Goal: Transaction & Acquisition: Purchase product/service

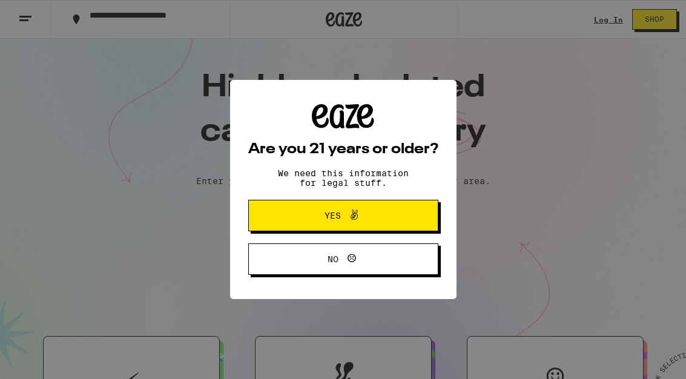
click at [313, 218] on span "Yes" at bounding box center [343, 216] width 92 height 16
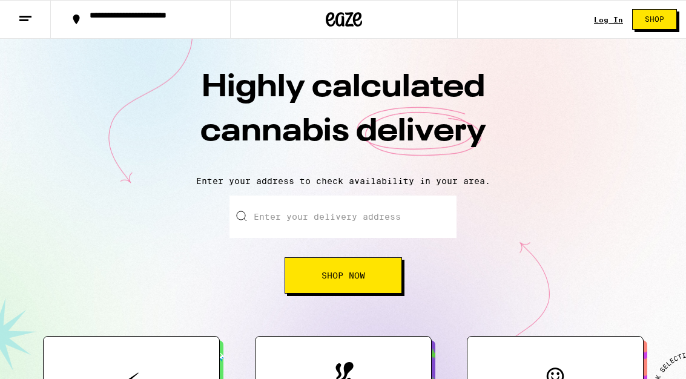
click at [279, 216] on input "Enter your delivery address" at bounding box center [343, 217] width 227 height 42
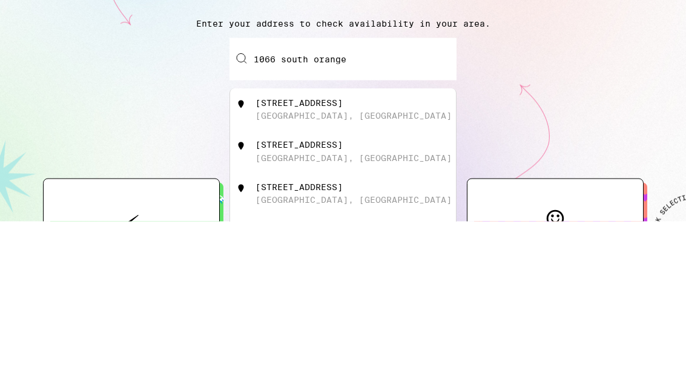
click at [343, 256] on div "[STREET_ADDRESS]" at bounding box center [299, 261] width 87 height 10
type input "[STREET_ADDRESS]"
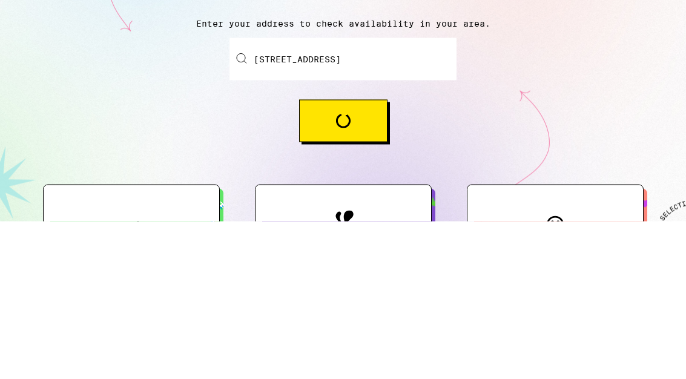
scroll to position [158, 0]
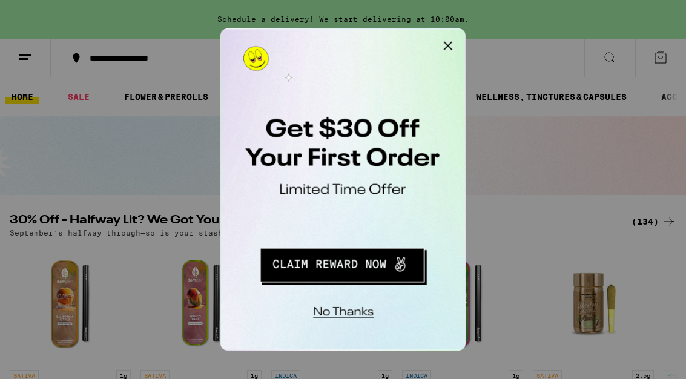
click at [285, 188] on button "Redirect to URL" at bounding box center [304, 189] width 150 height 31
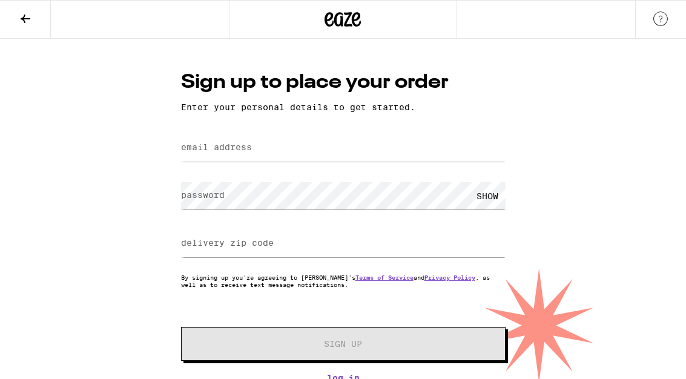
click at [29, 16] on icon at bounding box center [25, 19] width 15 height 15
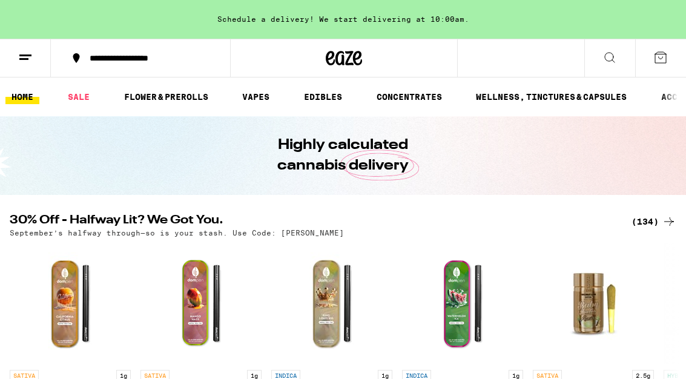
click at [658, 216] on div "(134)" at bounding box center [654, 221] width 45 height 15
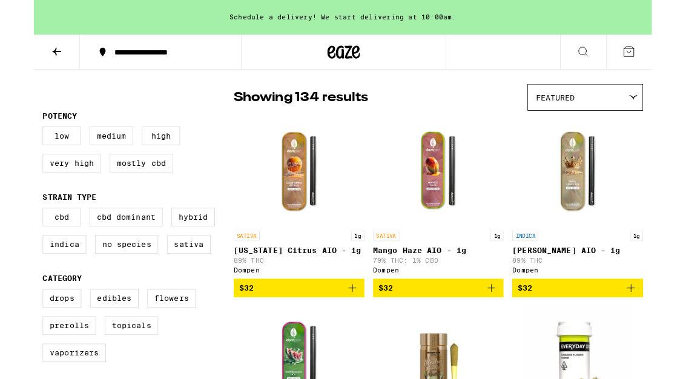
scroll to position [85, 0]
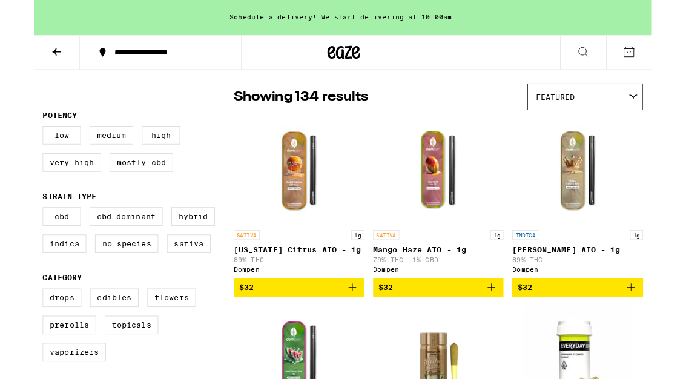
click at [178, 279] on label "Sativa" at bounding box center [172, 270] width 48 height 21
click at [13, 233] on input "Sativa" at bounding box center [12, 232] width 1 height 1
checkbox input "true"
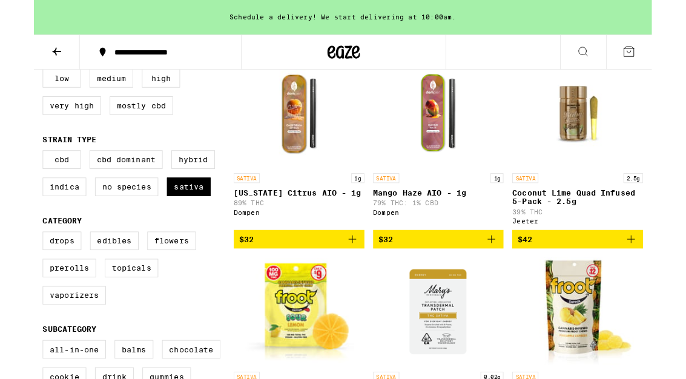
scroll to position [160, 0]
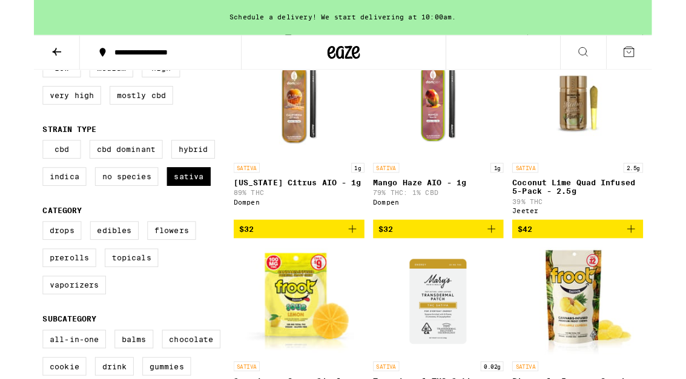
click at [48, 327] on label "Vaporizers" at bounding box center [45, 316] width 70 height 21
click at [13, 248] on input "Vaporizers" at bounding box center [12, 248] width 1 height 1
checkbox input "true"
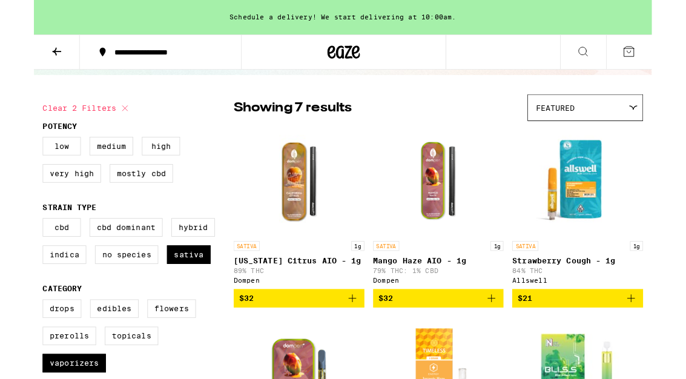
scroll to position [73, 0]
click at [181, 259] on label "Hybrid" at bounding box center [177, 252] width 48 height 21
click at [13, 245] on input "Hybrid" at bounding box center [12, 244] width 1 height 1
checkbox input "true"
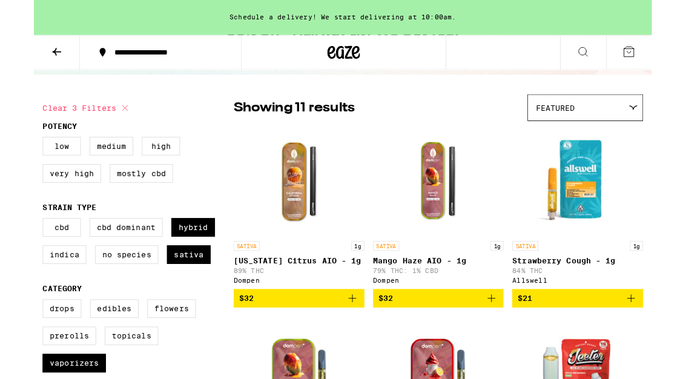
click at [175, 292] on label "Sativa" at bounding box center [172, 283] width 48 height 21
click at [13, 245] on input "Sativa" at bounding box center [12, 244] width 1 height 1
checkbox input "false"
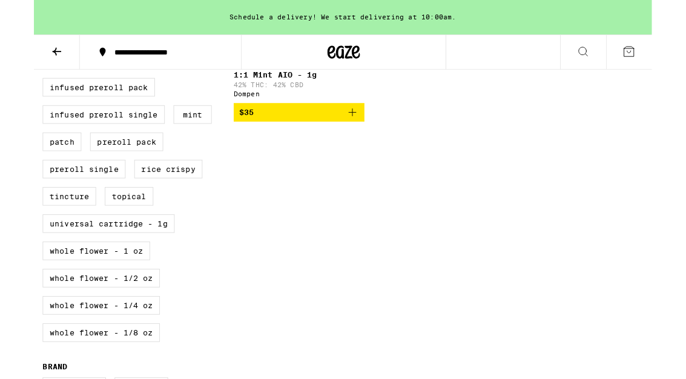
scroll to position [500, 0]
click at [108, 259] on label "Universal Cartridge - 1g" at bounding box center [83, 248] width 147 height 21
click at [13, 28] on input "Universal Cartridge - 1g" at bounding box center [12, 28] width 1 height 1
checkbox input "true"
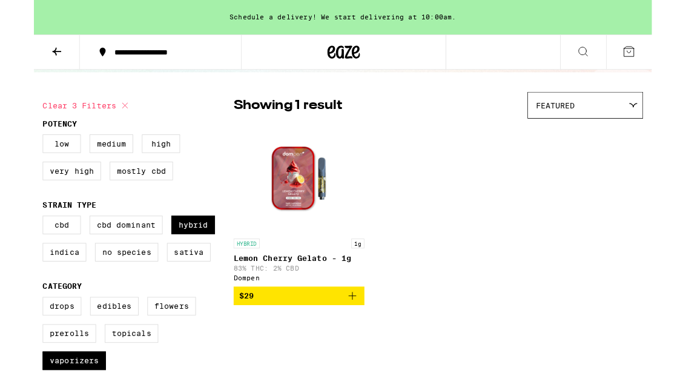
scroll to position [78, 0]
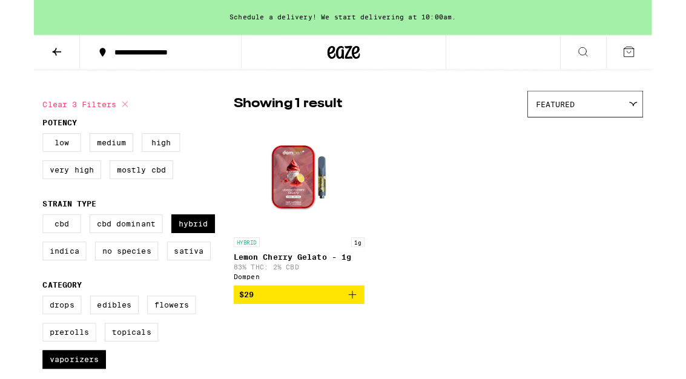
click at [173, 289] on label "Sativa" at bounding box center [172, 278] width 48 height 21
click at [13, 240] on input "Sativa" at bounding box center [12, 240] width 1 height 1
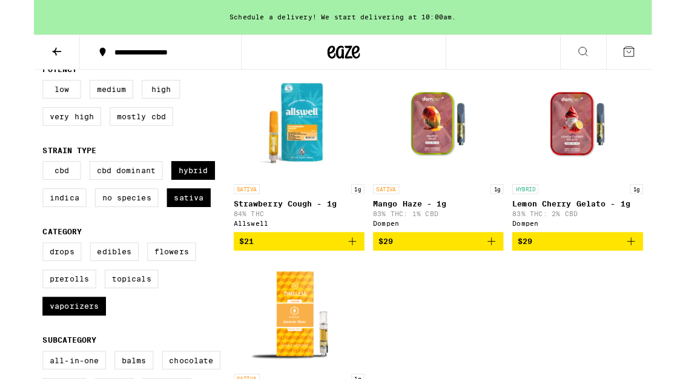
scroll to position [137, 0]
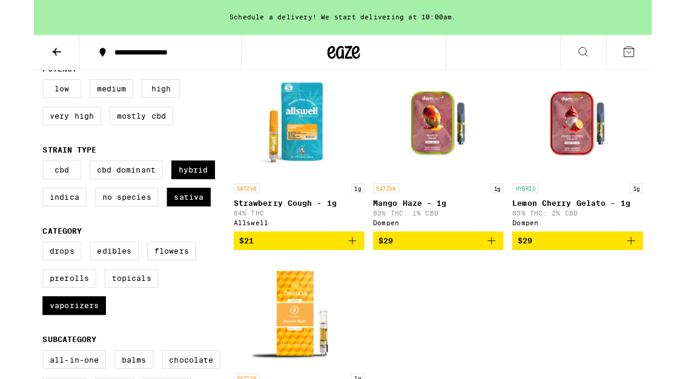
click at [173, 227] on label "Sativa" at bounding box center [172, 219] width 48 height 21
click at [13, 181] on input "Sativa" at bounding box center [12, 180] width 1 height 1
checkbox input "false"
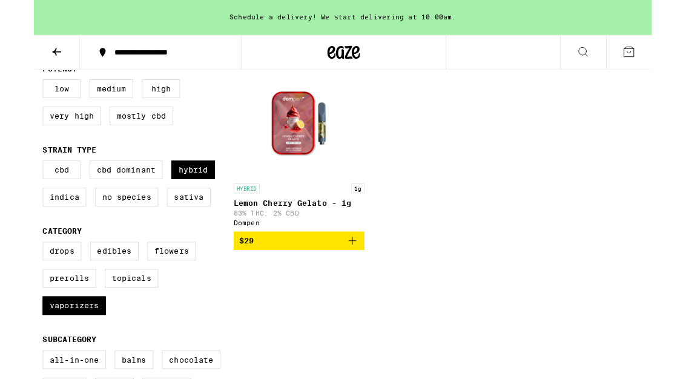
click at [179, 194] on label "Hybrid" at bounding box center [177, 189] width 48 height 21
click at [13, 181] on input "Hybrid" at bounding box center [12, 180] width 1 height 1
checkbox input "false"
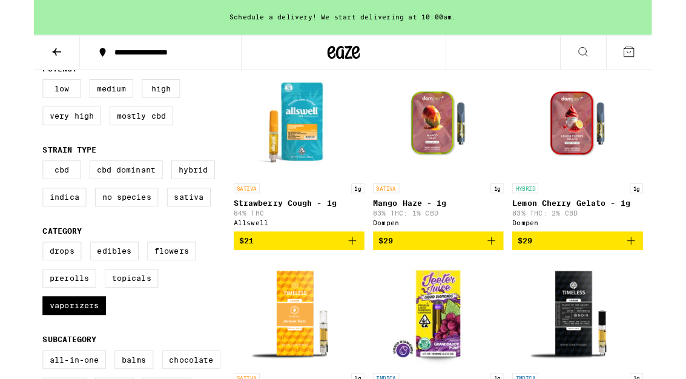
click at [29, 220] on label "Indica" at bounding box center [34, 219] width 48 height 21
click at [13, 181] on input "Indica" at bounding box center [12, 180] width 1 height 1
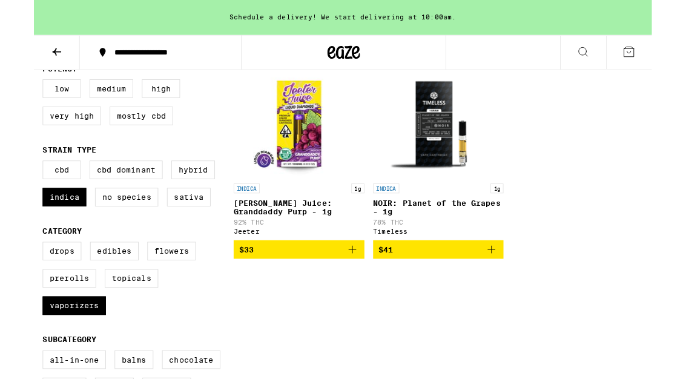
click at [36, 228] on label "Indica" at bounding box center [34, 219] width 48 height 21
click at [13, 181] on input "Indica" at bounding box center [12, 180] width 1 height 1
checkbox input "false"
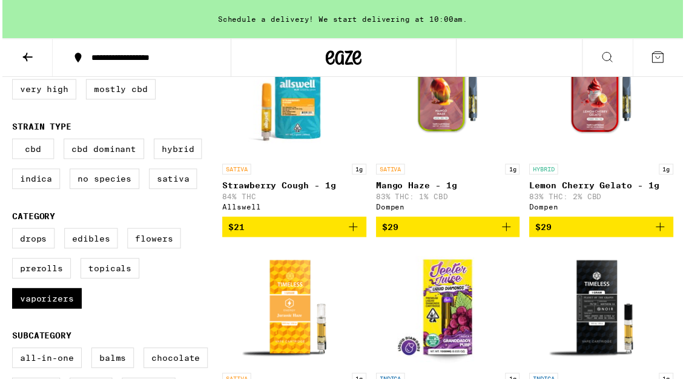
scroll to position [179, 0]
